Goal: Task Accomplishment & Management: Use online tool/utility

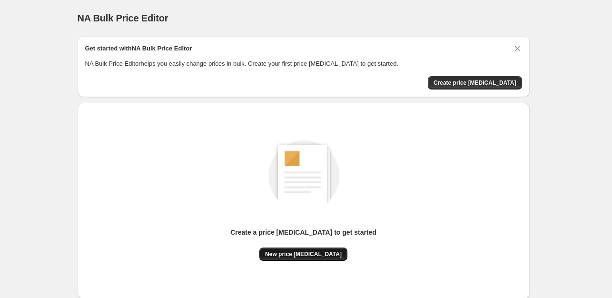
click at [319, 250] on span "New price change job" at bounding box center [303, 254] width 77 height 8
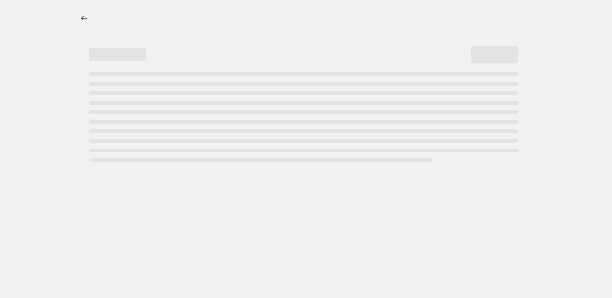
select select "percentage"
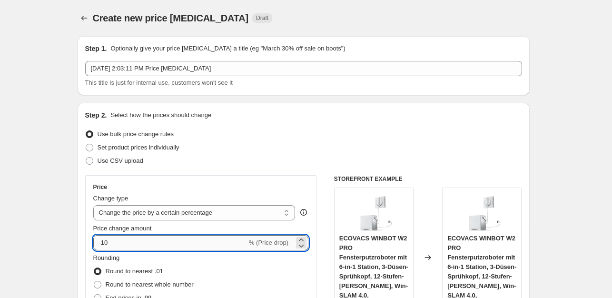
click at [150, 238] on input "-10" at bounding box center [170, 242] width 154 height 15
type input "-1"
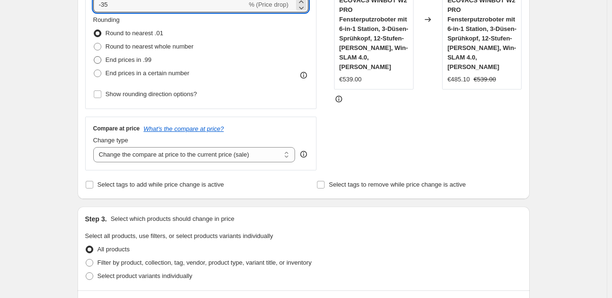
type input "-35"
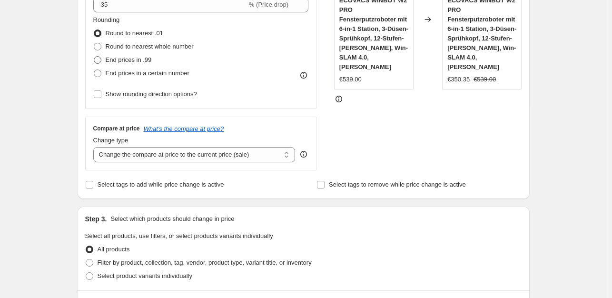
click at [135, 63] on span "End prices in .99" at bounding box center [129, 59] width 46 height 7
click at [94, 57] on input "End prices in .99" at bounding box center [94, 56] width 0 height 0
radio input "true"
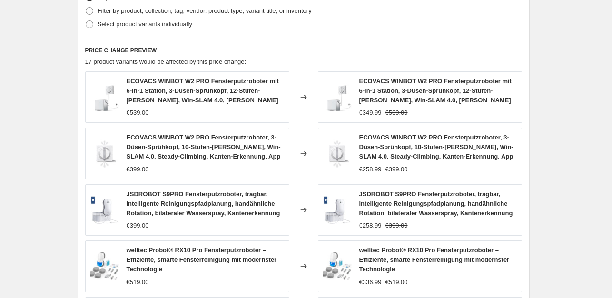
scroll to position [715, 0]
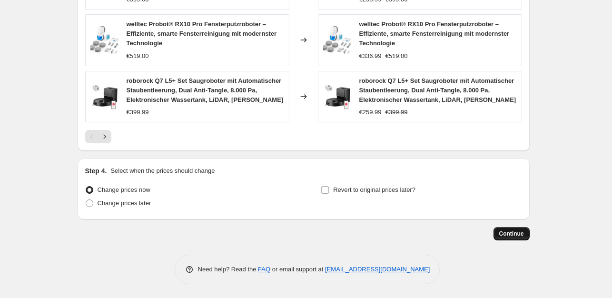
click at [511, 235] on span "Continue" at bounding box center [511, 234] width 25 height 8
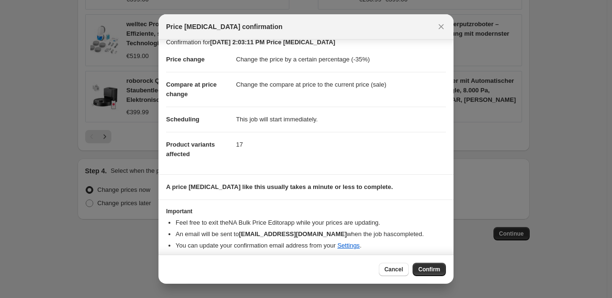
scroll to position [14, 0]
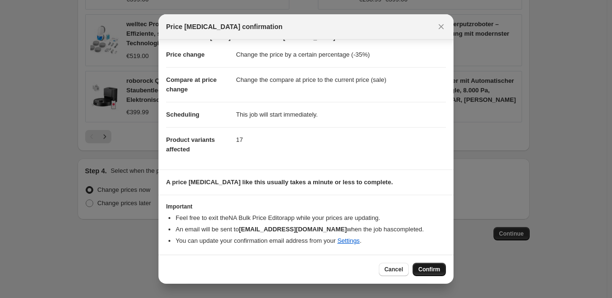
click at [434, 267] on span "Confirm" at bounding box center [429, 269] width 22 height 8
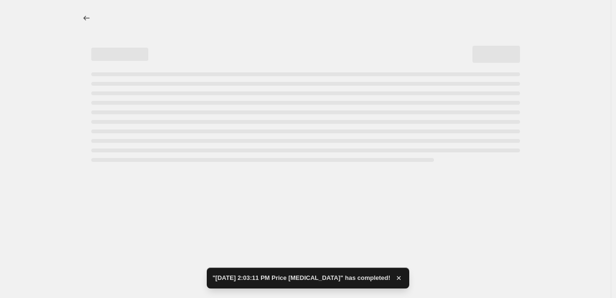
select select "percentage"
